Goal: Task Accomplishment & Management: Use online tool/utility

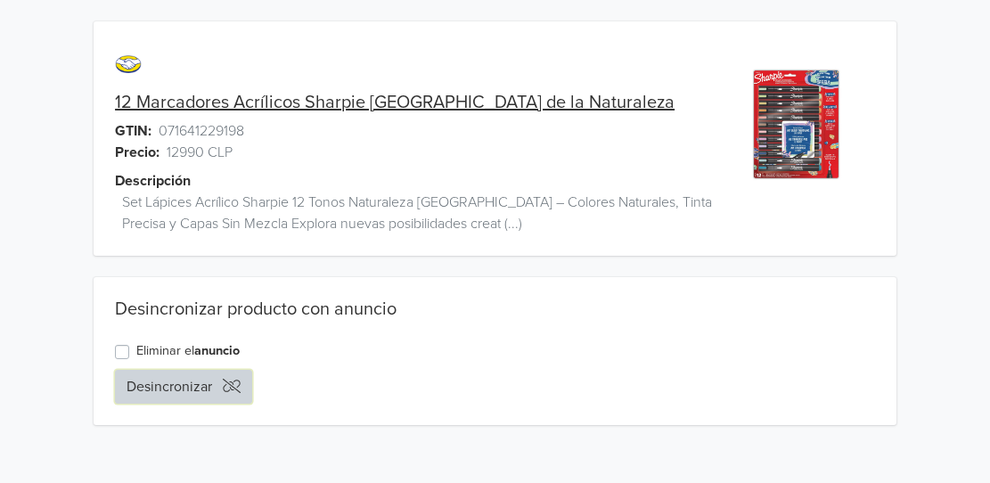
click at [219, 395] on button "Desincronizar" at bounding box center [183, 387] width 137 height 34
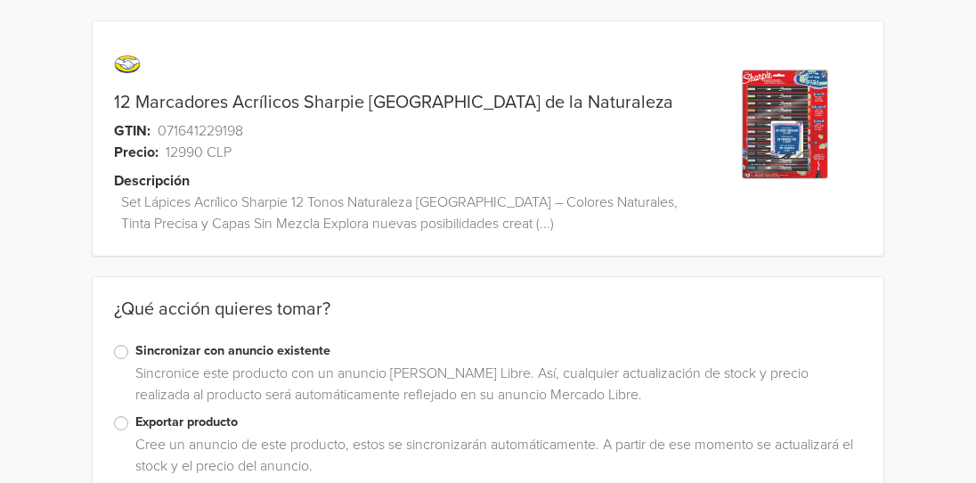
click at [135, 354] on label "Sincronizar con anuncio existente" at bounding box center [498, 351] width 727 height 20
click at [0, 0] on input "Sincronizar con anuncio existente" at bounding box center [0, 0] width 0 height 0
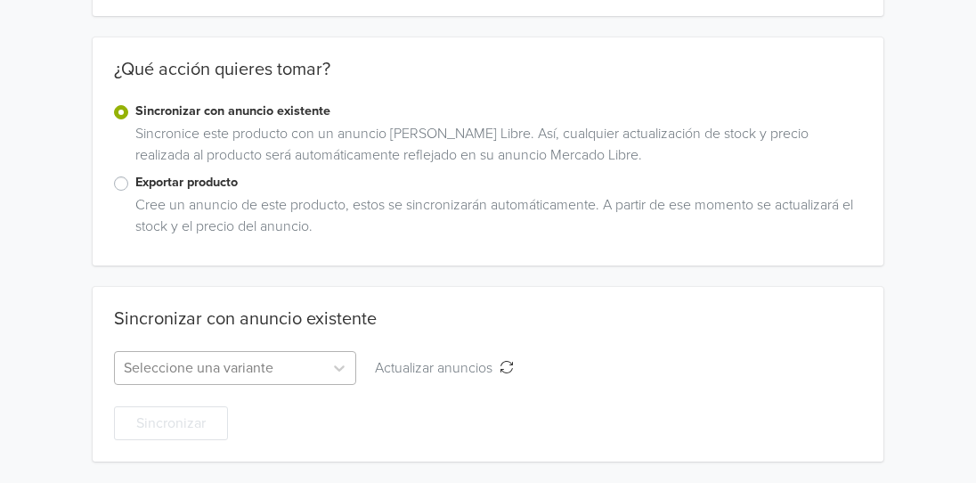
click at [237, 359] on div "Seleccione una variante" at bounding box center [235, 368] width 242 height 34
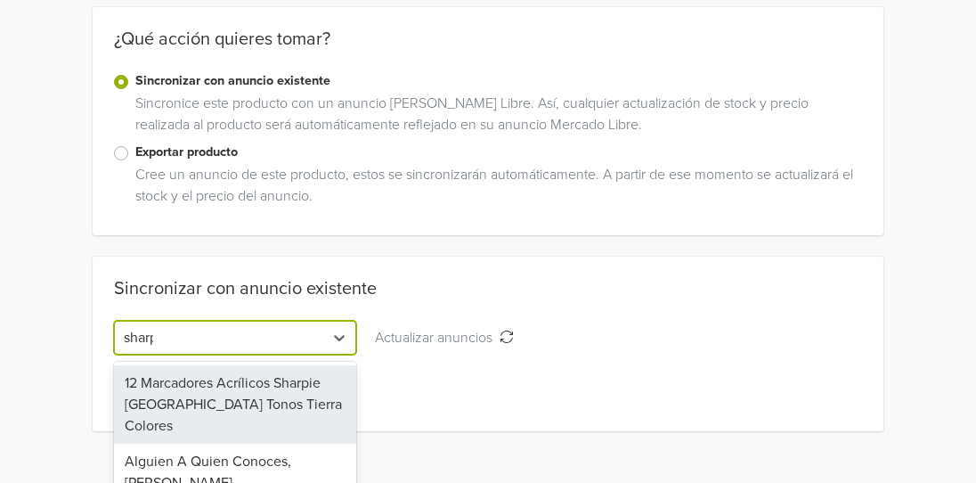
scroll to position [240, 0]
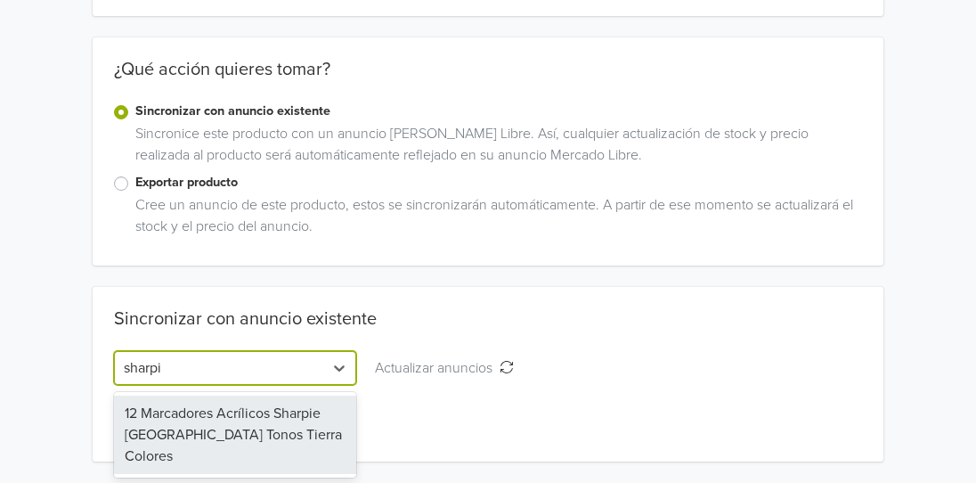
type input "sharpie"
click at [227, 439] on div "12 Marcadores Acrílicos Sharpie [GEOGRAPHIC_DATA] Tonos Tierra Colores" at bounding box center [235, 434] width 242 height 78
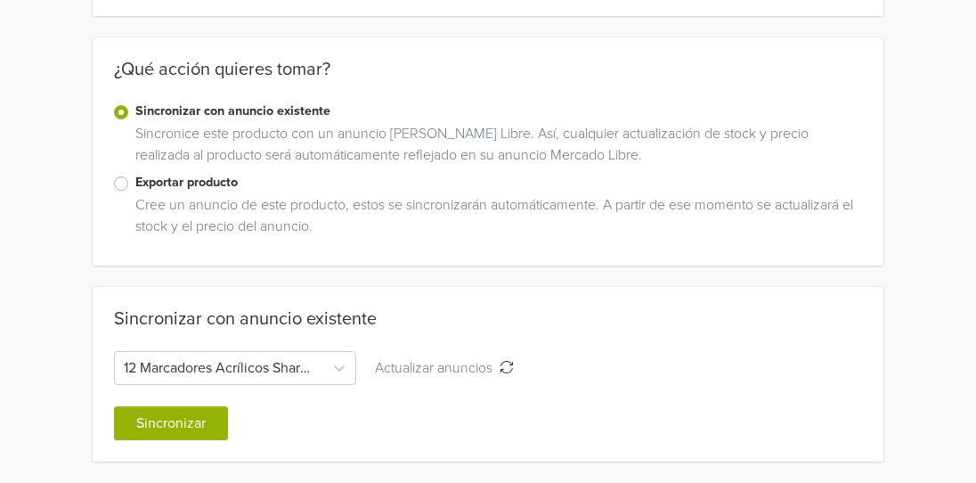
click at [806, 286] on div "12 Marcadores Acrílicos Sharpie [GEOGRAPHIC_DATA] Tonos de la Naturaleza GTIN: …" at bounding box center [487, 121] width 949 height 722
click at [176, 412] on button "Sincronizar" at bounding box center [171, 423] width 114 height 34
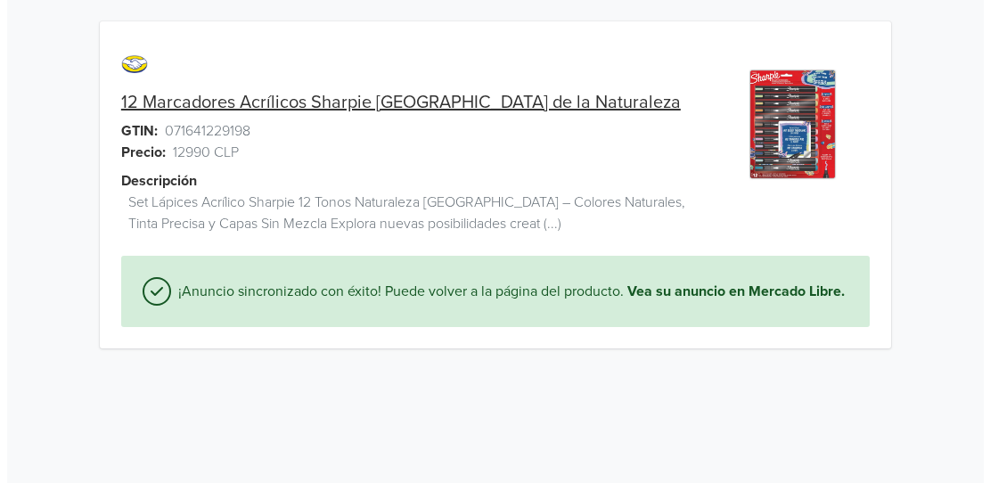
scroll to position [0, 0]
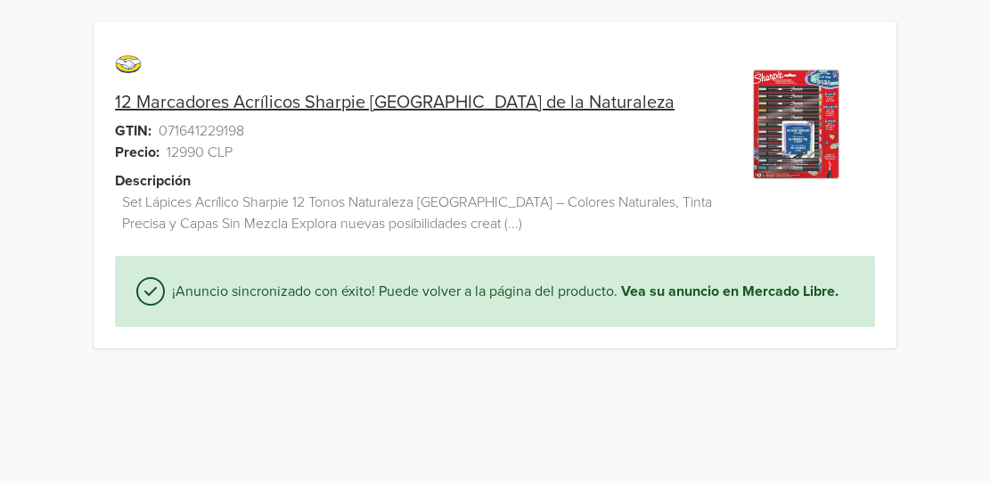
click at [206, 370] on html "12 Marcadores Acrílicos Sharpie [GEOGRAPHIC_DATA] Tonos de la Naturaleza GTIN: …" at bounding box center [495, 185] width 990 height 370
